Goal: Information Seeking & Learning: Check status

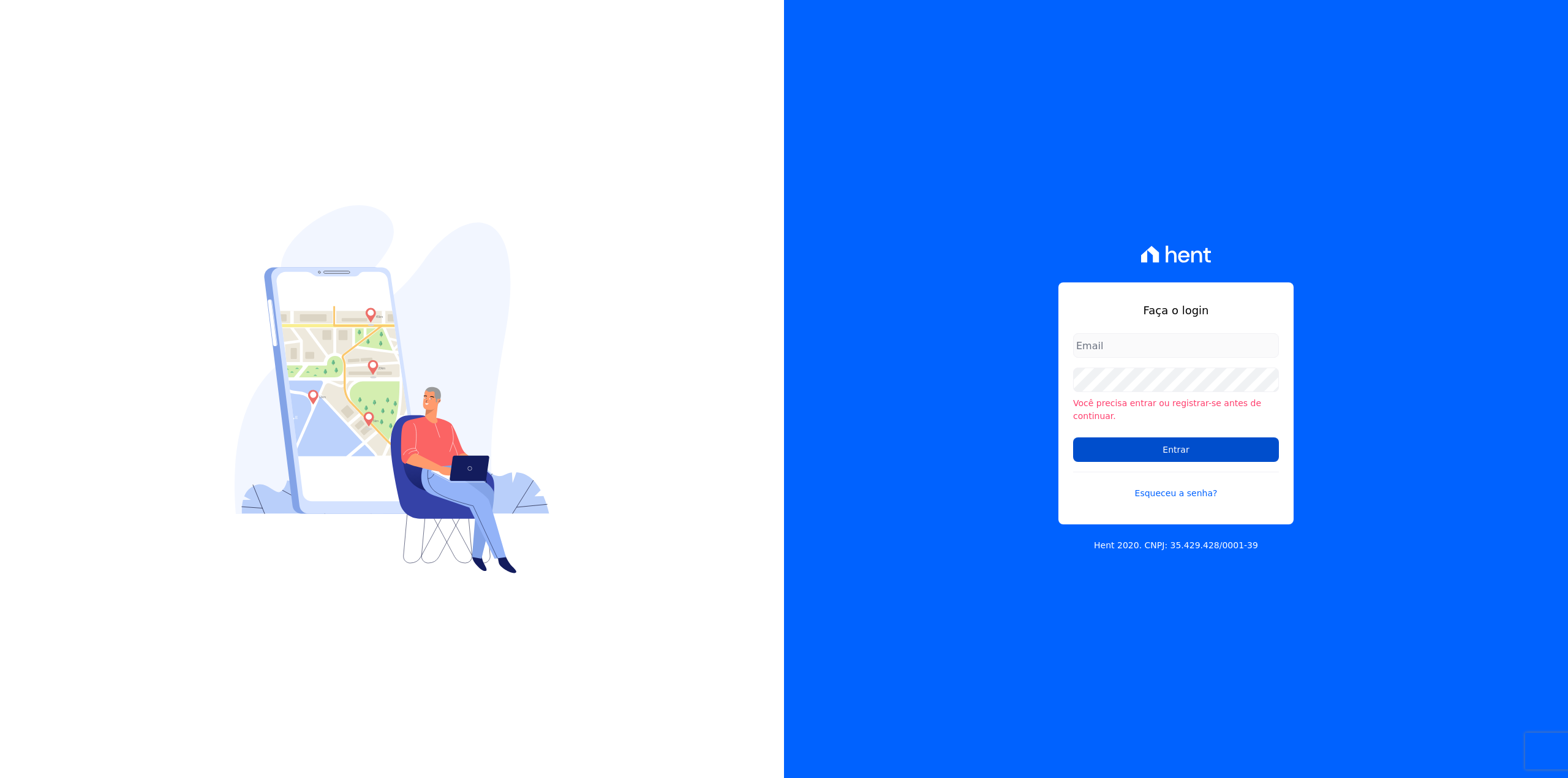
type input "[EMAIL_ADDRESS][DOMAIN_NAME]"
click at [1110, 449] on input "Entrar" at bounding box center [1176, 450] width 206 height 25
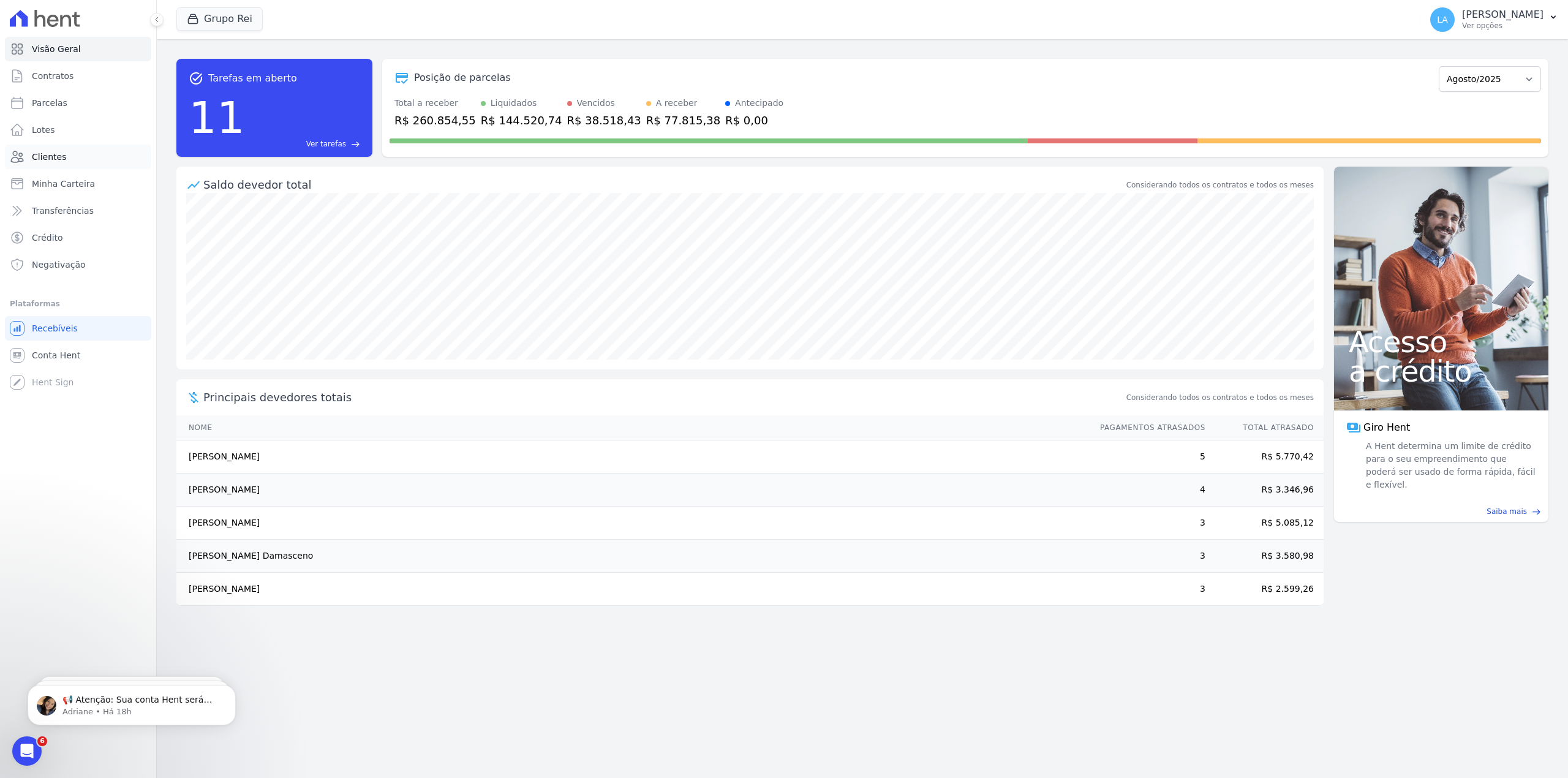
click at [62, 160] on link "Clientes" at bounding box center [78, 157] width 147 height 25
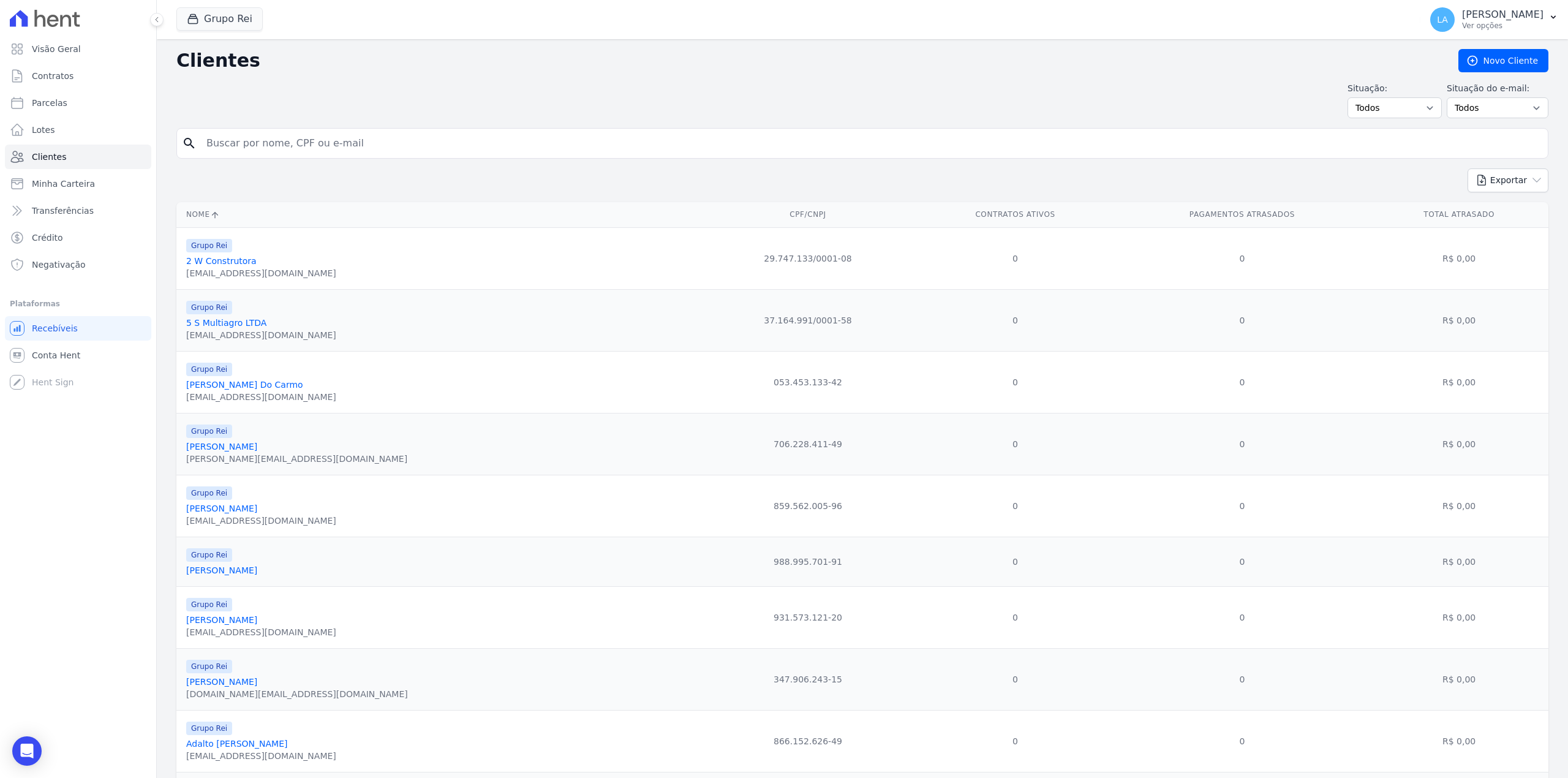
click at [433, 157] on div "search" at bounding box center [862, 144] width 1371 height 31
click at [435, 149] on input "search" at bounding box center [871, 144] width 1344 height 25
paste input "015.884.551-06"
type input "015.884.551-06"
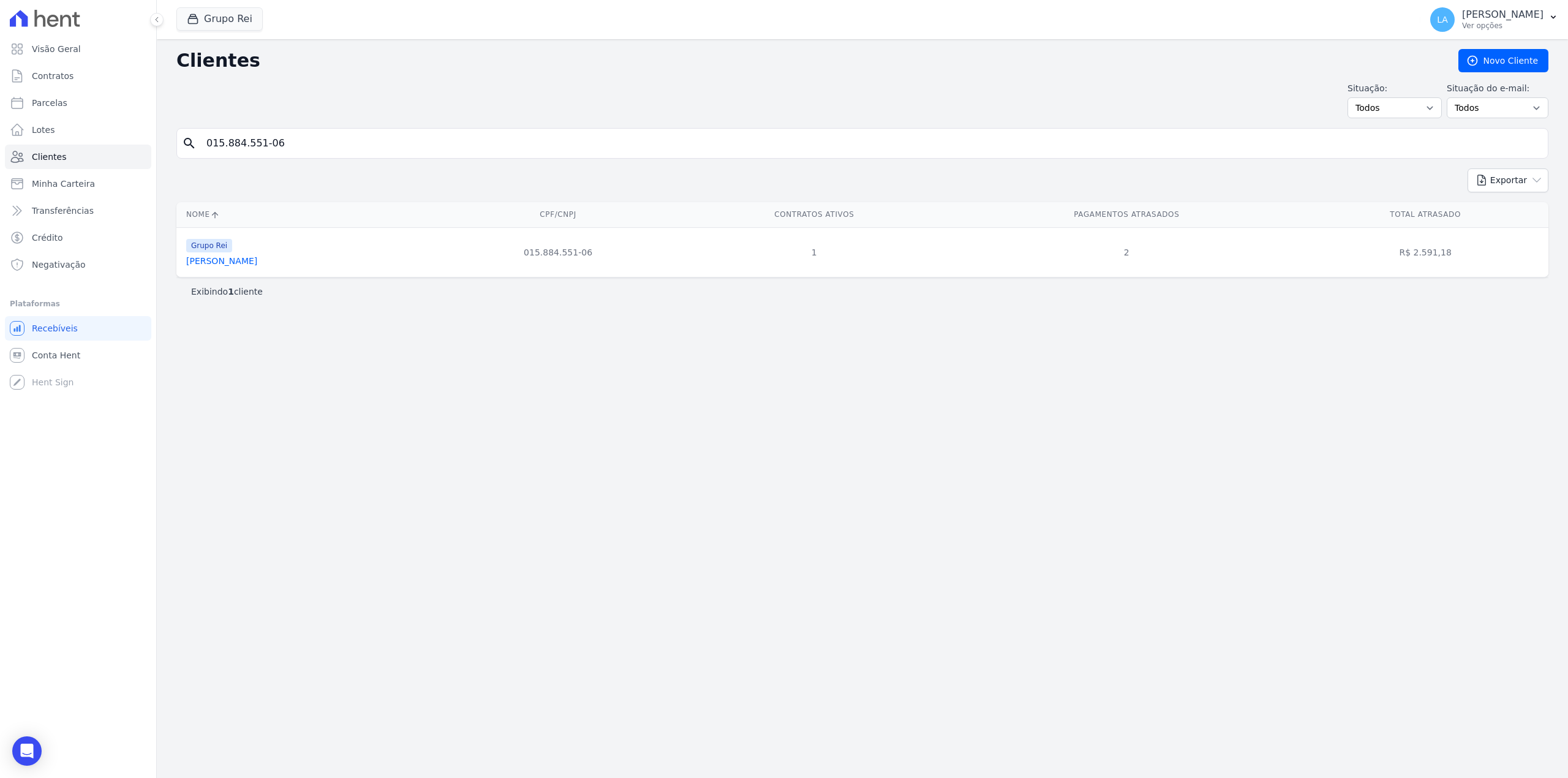
click at [221, 266] on link "[PERSON_NAME]" at bounding box center [221, 261] width 71 height 10
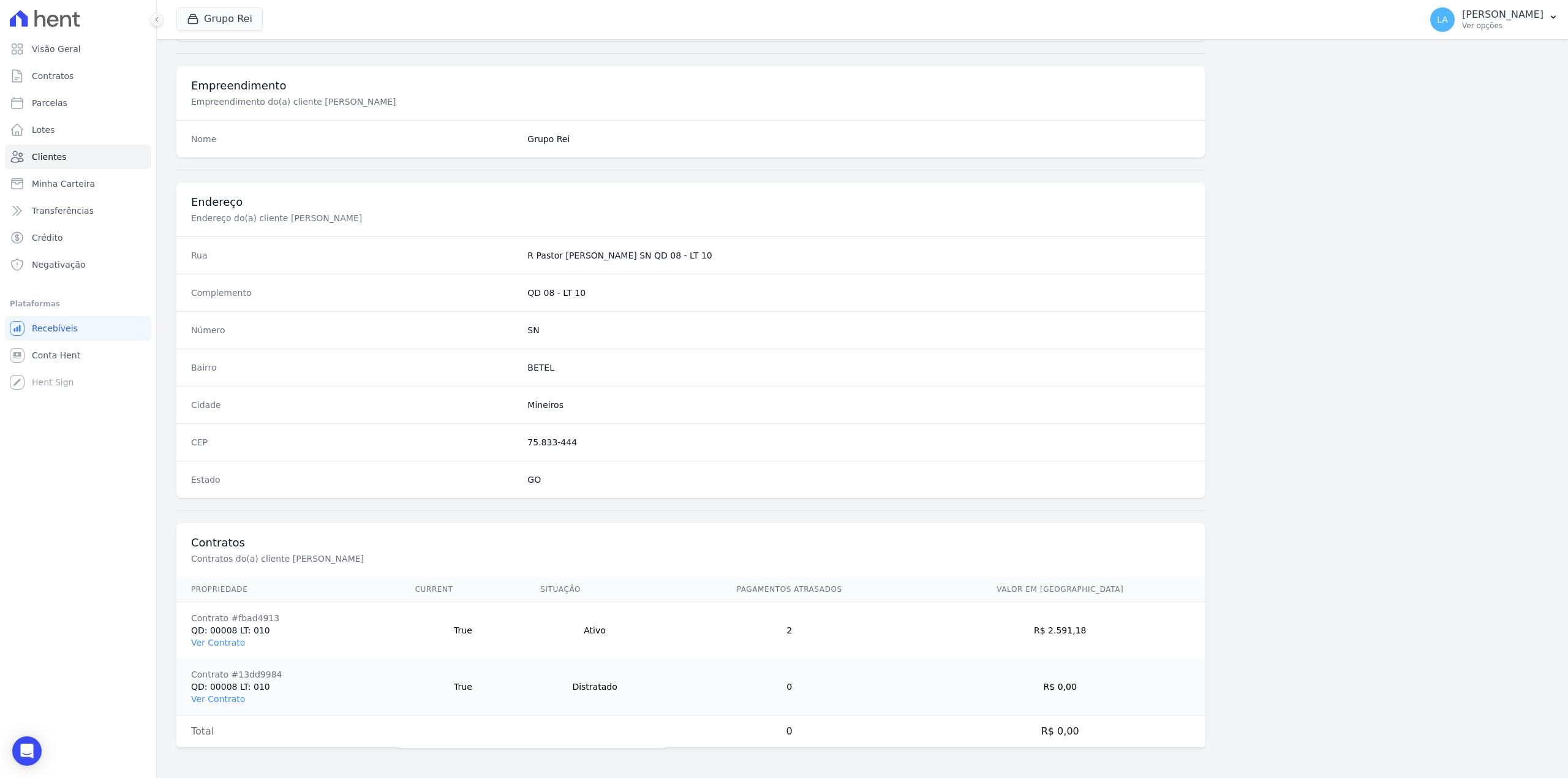
scroll to position [430, 0]
click at [223, 642] on link "Ver Contrato" at bounding box center [217, 643] width 54 height 10
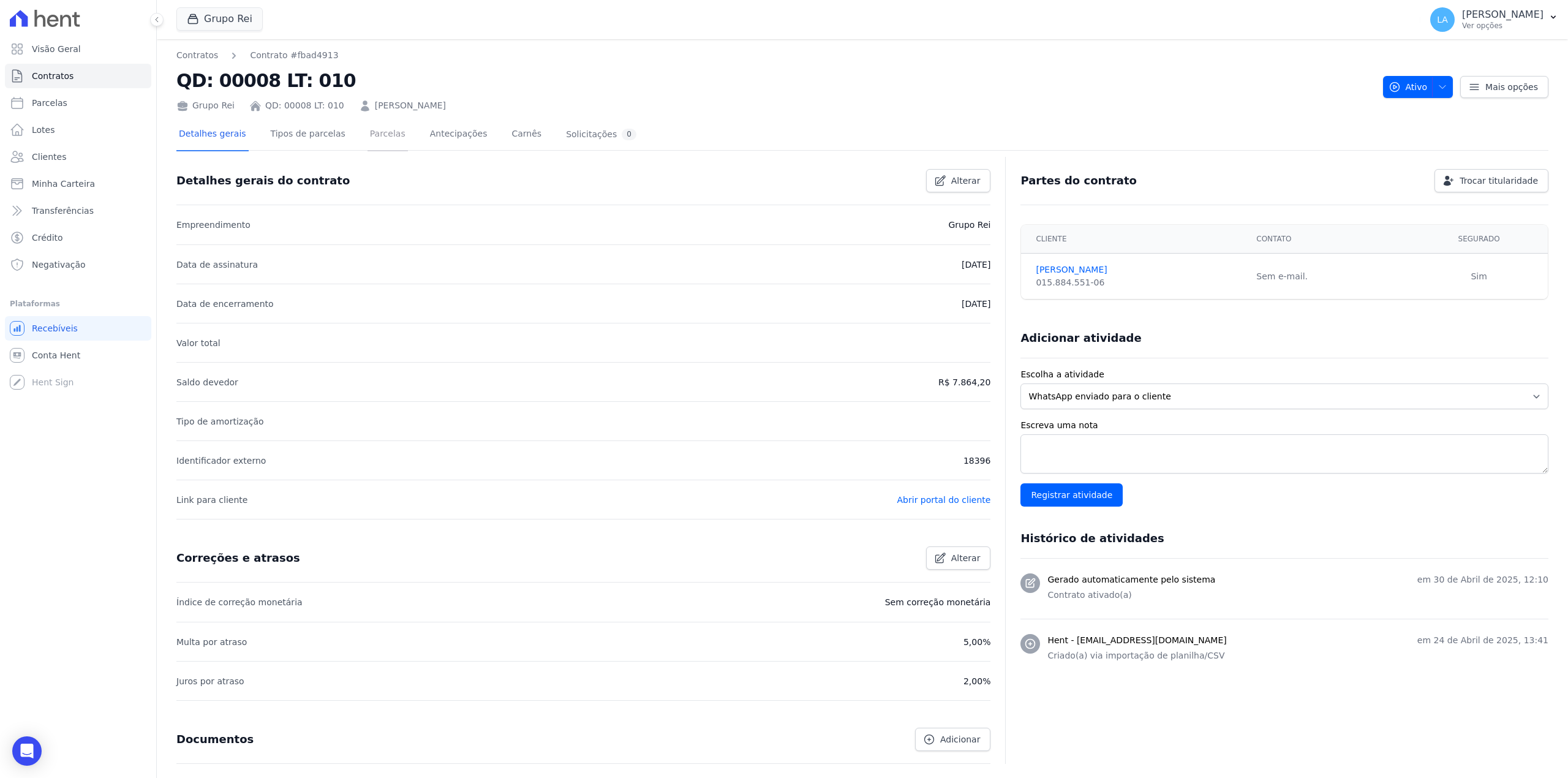
click at [377, 135] on link "Parcelas" at bounding box center [388, 135] width 41 height 33
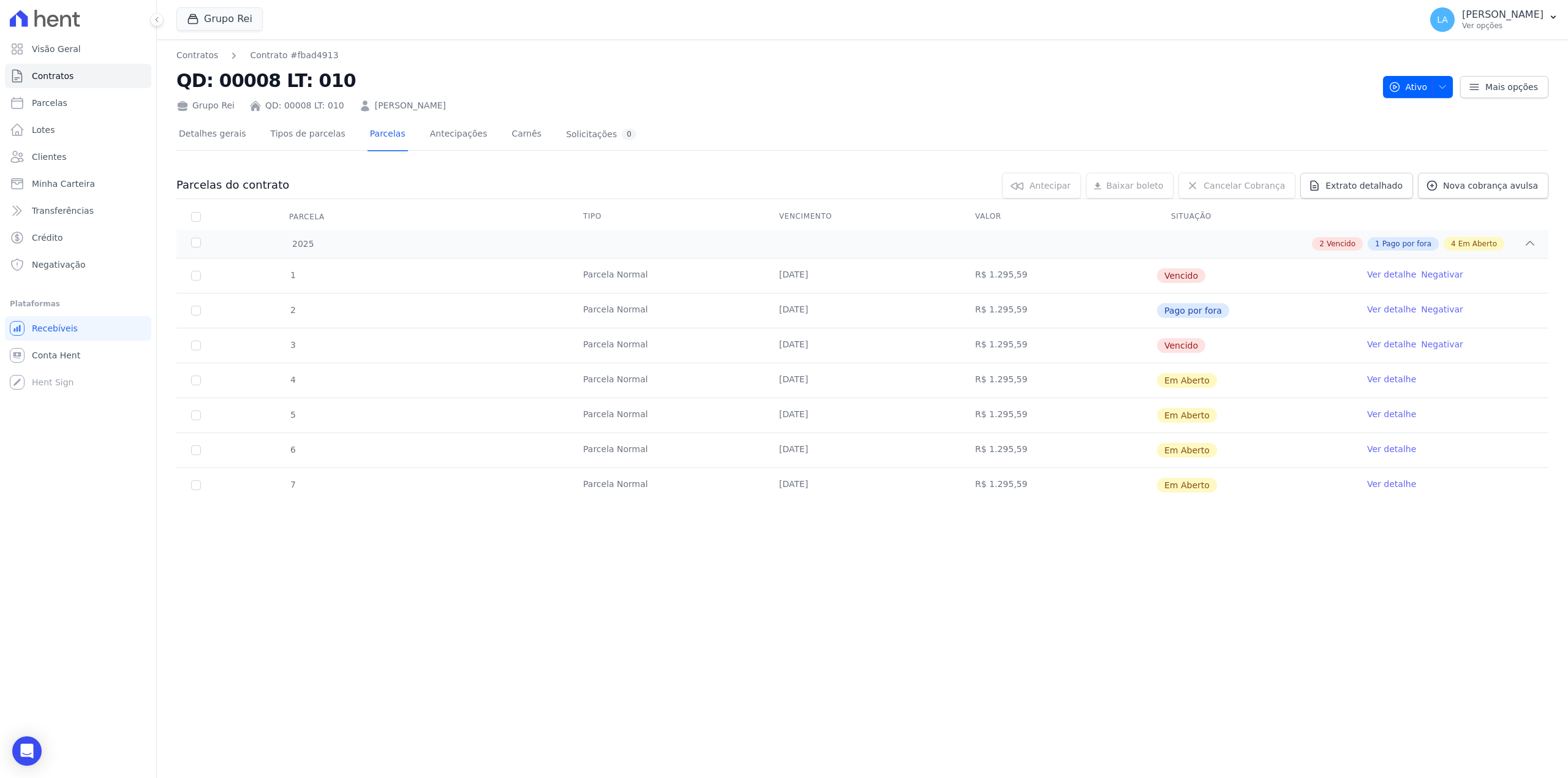
click at [1379, 308] on link "Ver detalhe" at bounding box center [1392, 309] width 49 height 12
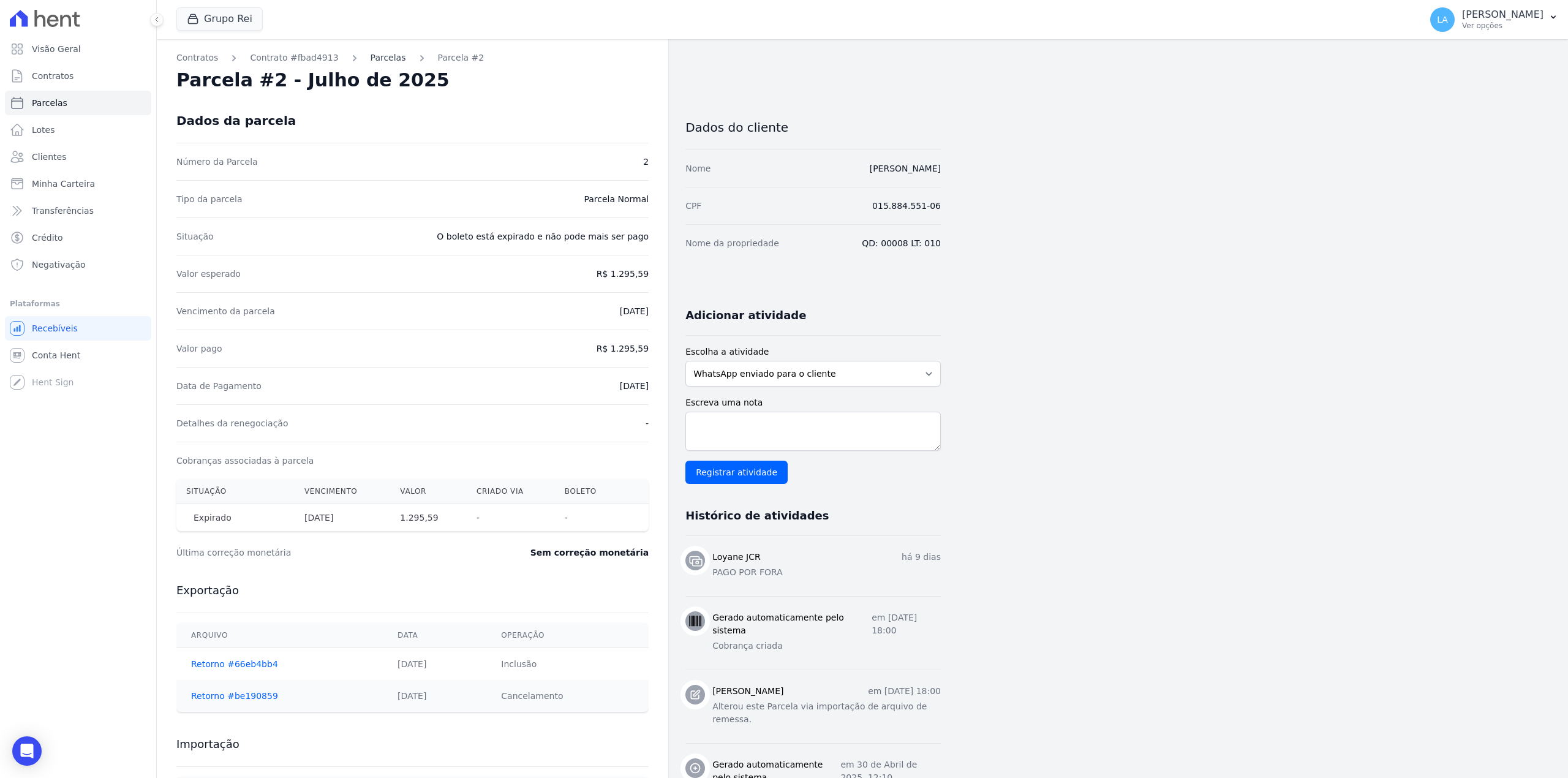
click at [370, 54] on link "Parcelas" at bounding box center [388, 57] width 36 height 13
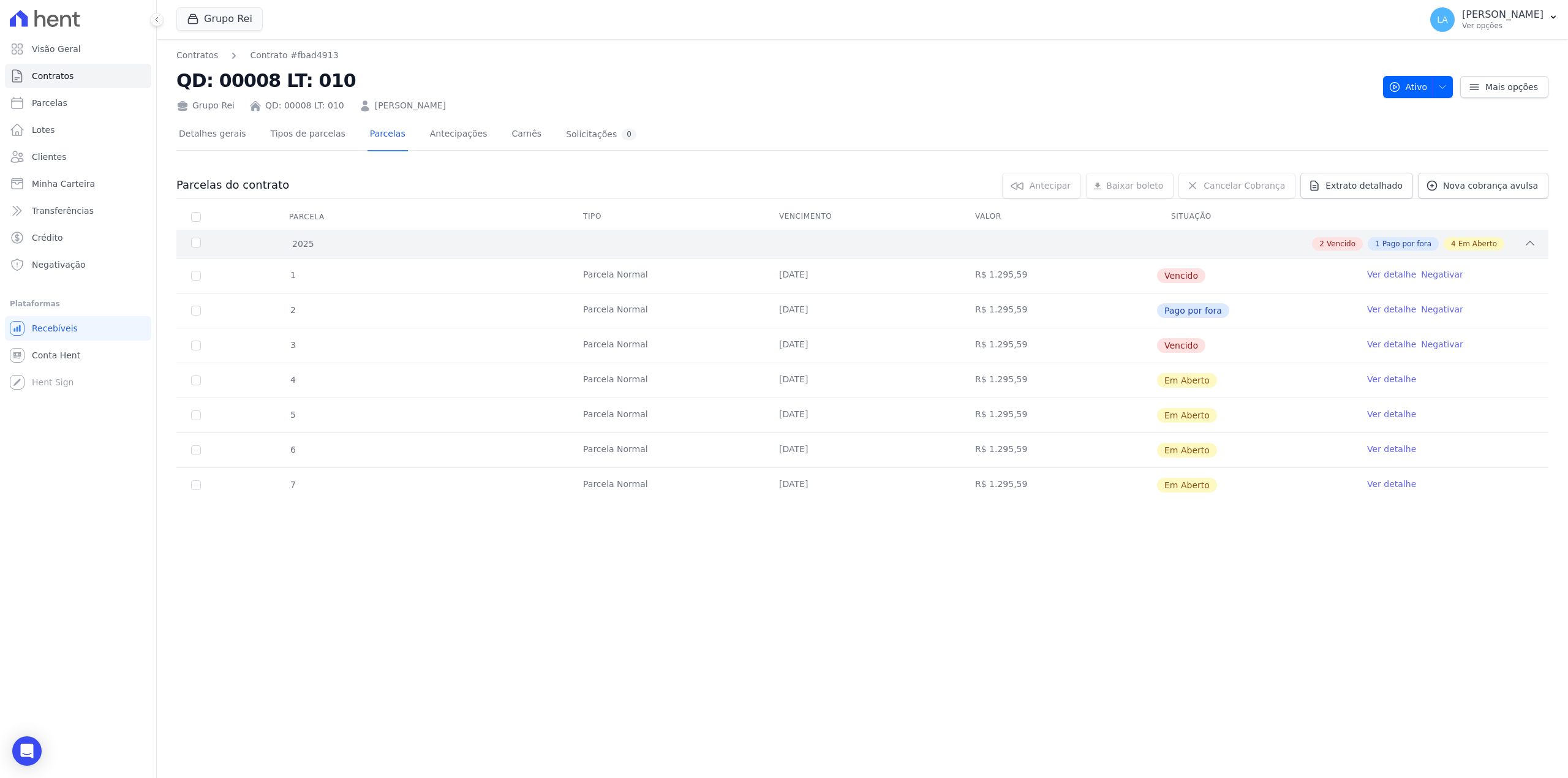
click at [1185, 237] on div "2 Vencido 1 Pago por fora 4 Em Aberto" at bounding box center [930, 244] width 1212 height 14
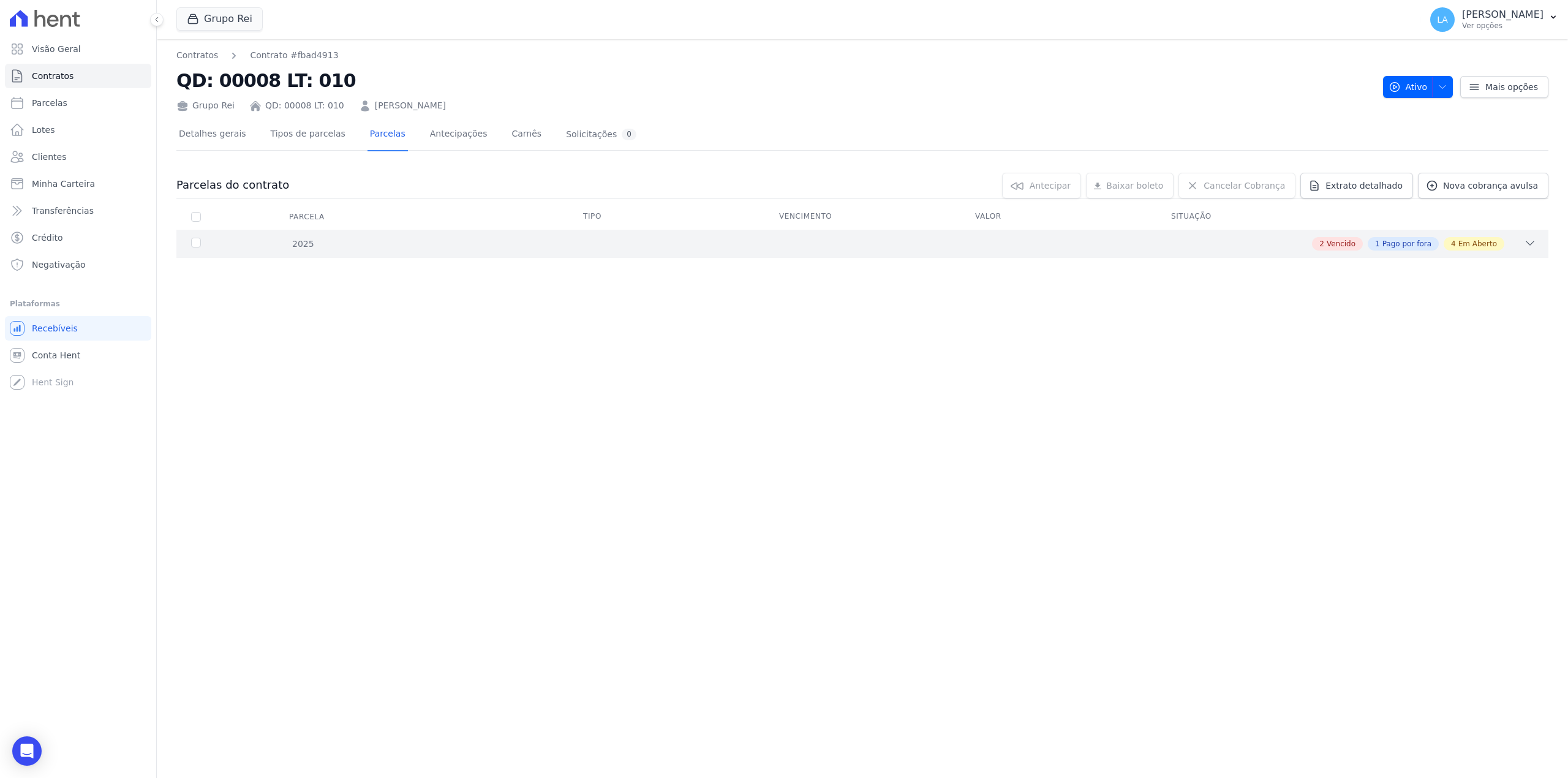
click at [1185, 237] on div "2 Vencido 1 Pago por fora 4 Em Aberto" at bounding box center [930, 244] width 1212 height 14
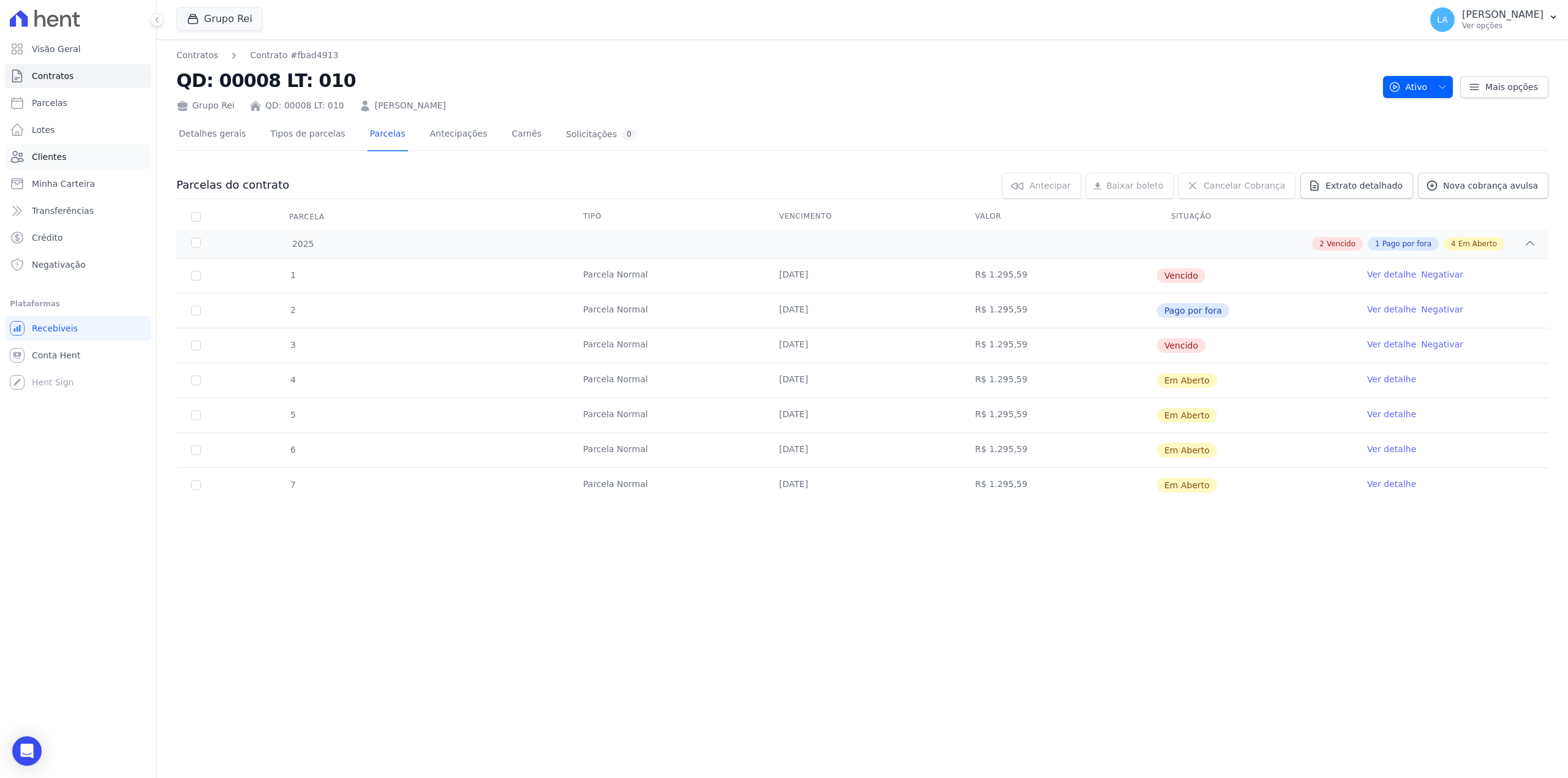
click at [55, 159] on span "Clientes" at bounding box center [49, 157] width 35 height 12
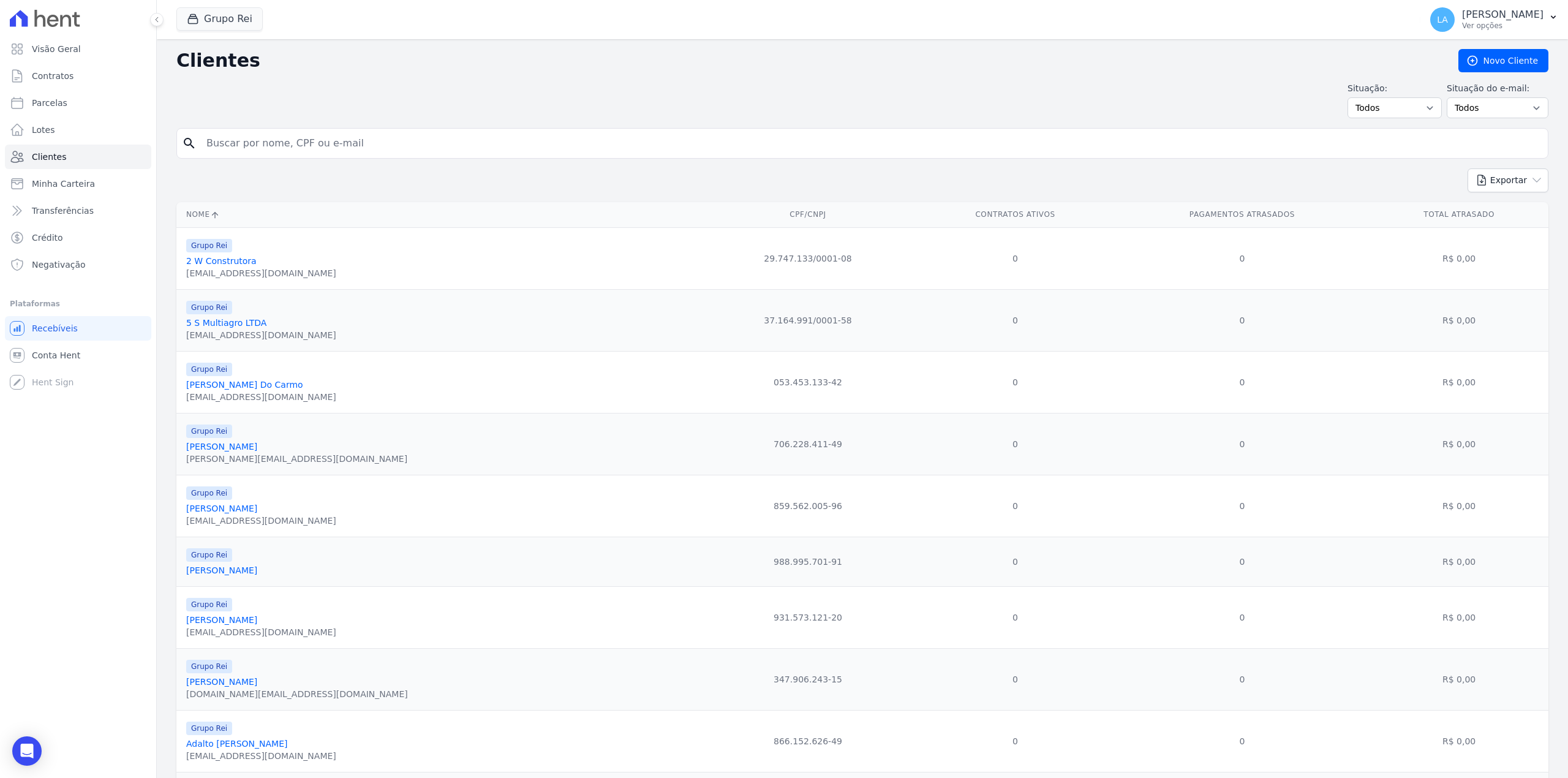
click at [0, 143] on html "Visão Geral Contratos [GEOGRAPHIC_DATA] Lotes Clientes Minha Carteira Transferê…" at bounding box center [784, 389] width 1568 height 778
type input "485.950.124-15"
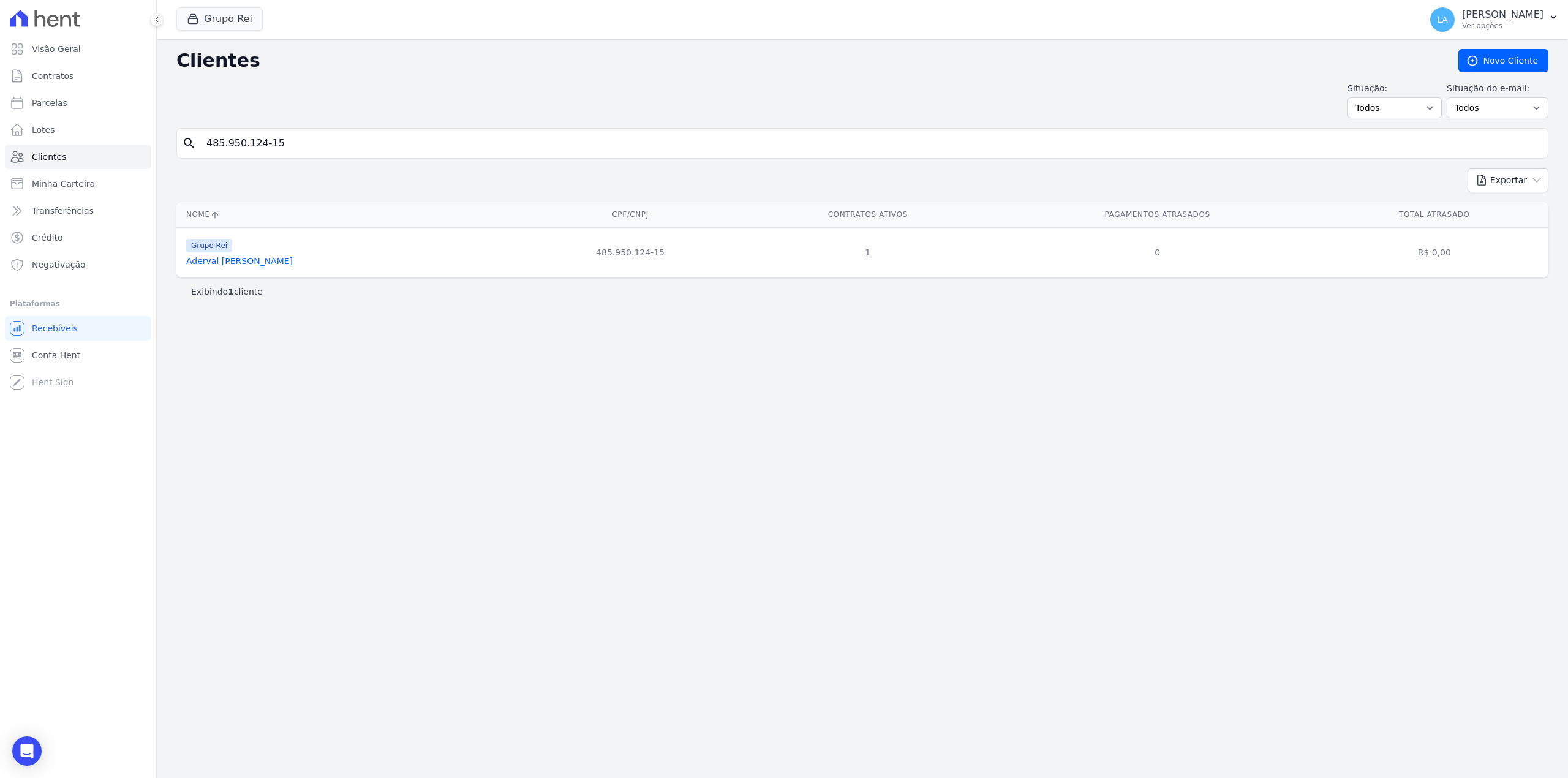
click at [187, 256] on div "Grupo Rei [PERSON_NAME]" at bounding box center [239, 253] width 107 height 30
click at [204, 260] on link "Aderval [PERSON_NAME]" at bounding box center [239, 261] width 107 height 10
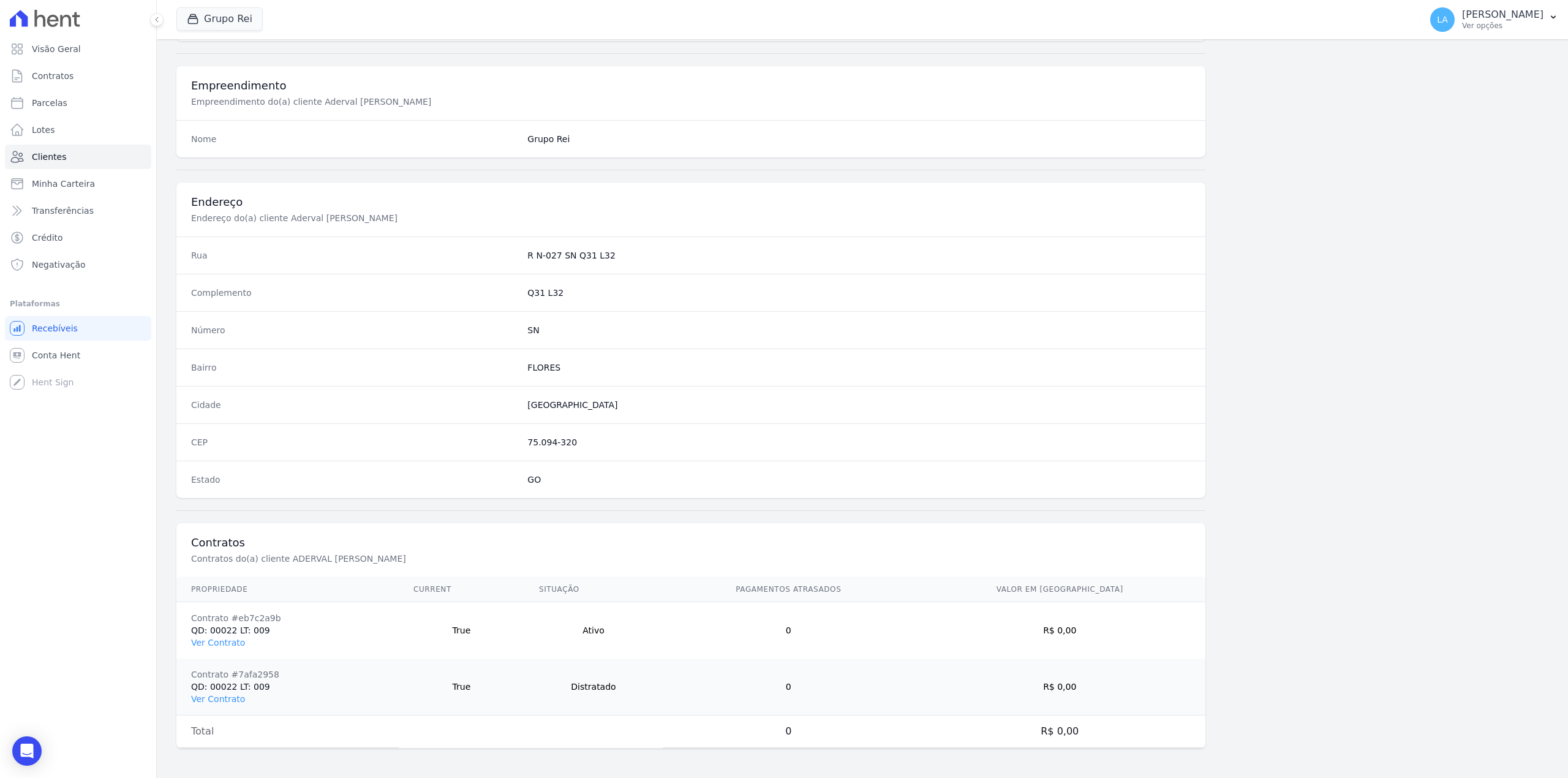
scroll to position [430, 0]
click at [234, 641] on link "Ver Contrato" at bounding box center [217, 643] width 54 height 10
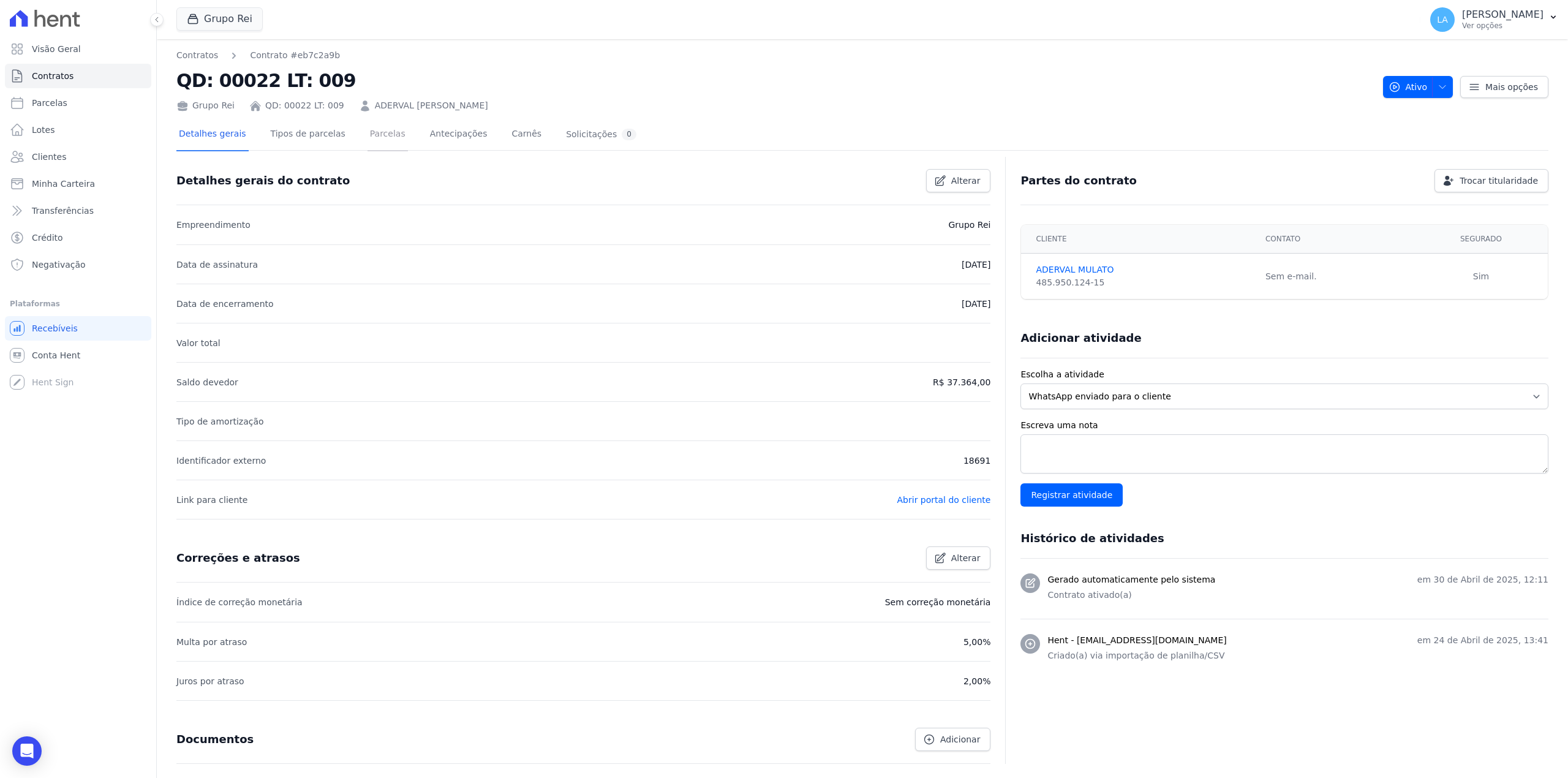
click at [383, 129] on link "Parcelas" at bounding box center [388, 135] width 41 height 33
